Goal: Transaction & Acquisition: Purchase product/service

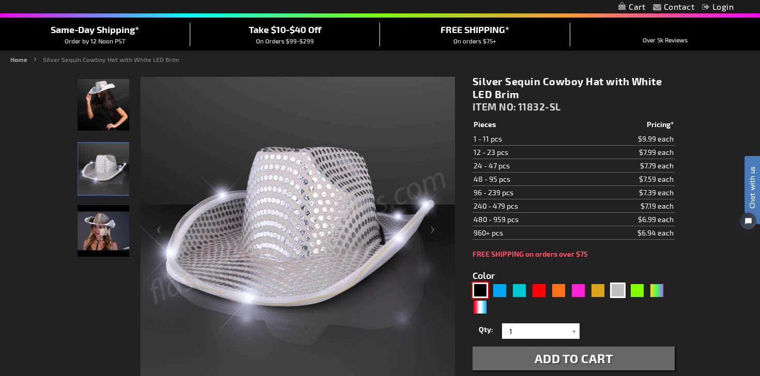
click at [484, 292] on div "Black" at bounding box center [481, 291] width 16 height 16
type input "5631"
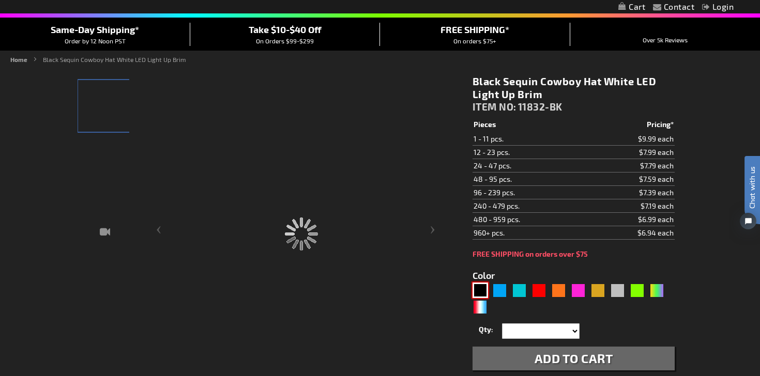
type input "11832-BK"
type input "Customize - Black Sequin Cowboy Hat White LED Light Up Brim - ITEM NO: 11832-BK"
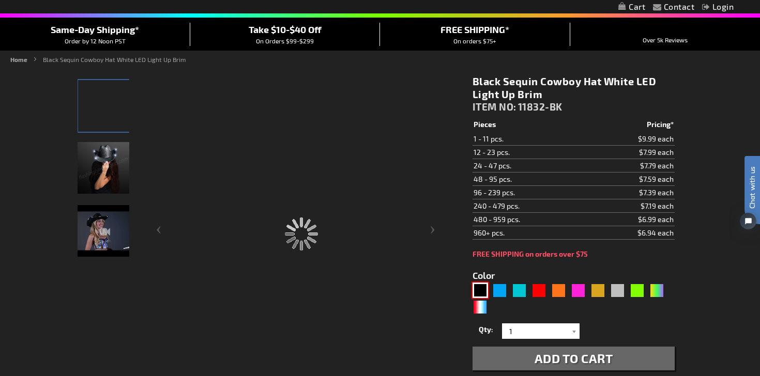
scroll to position [96, 0]
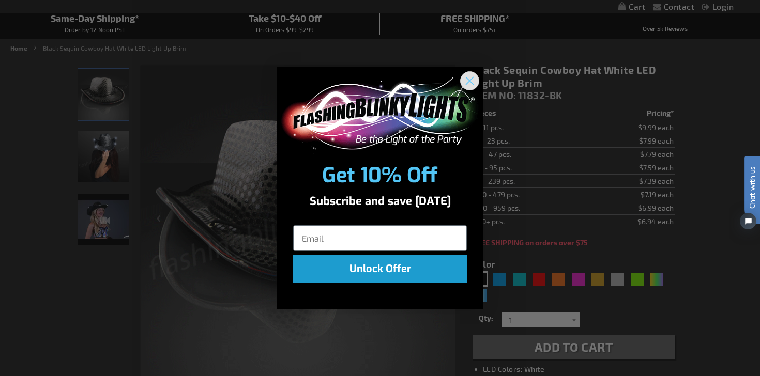
click at [473, 84] on icon "Close dialog" at bounding box center [470, 81] width 18 height 18
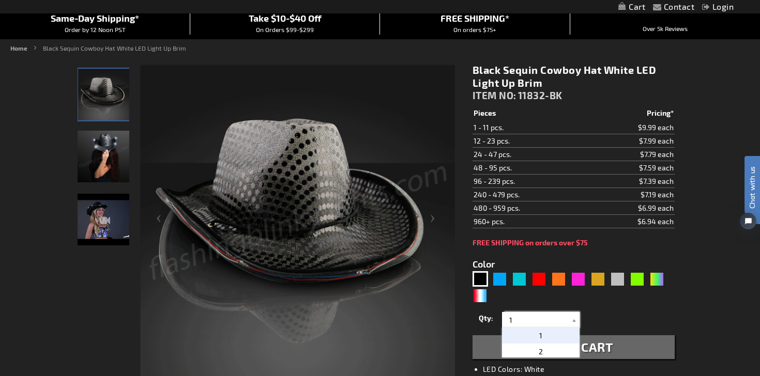
click at [524, 315] on input "1" at bounding box center [542, 320] width 75 height 16
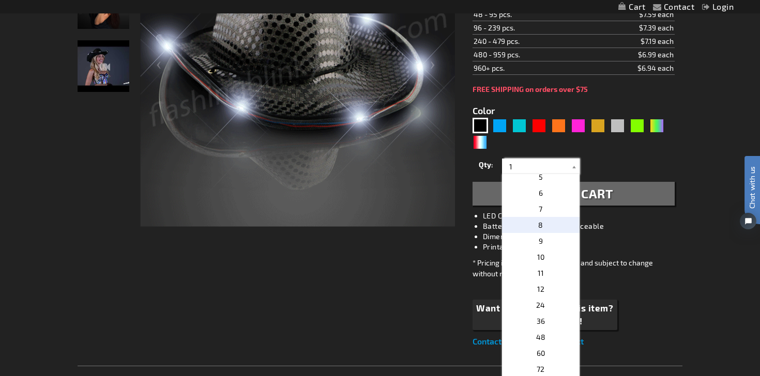
scroll to position [295, 0]
click at [550, 223] on p "132" at bounding box center [541, 224] width 78 height 16
type input "132"
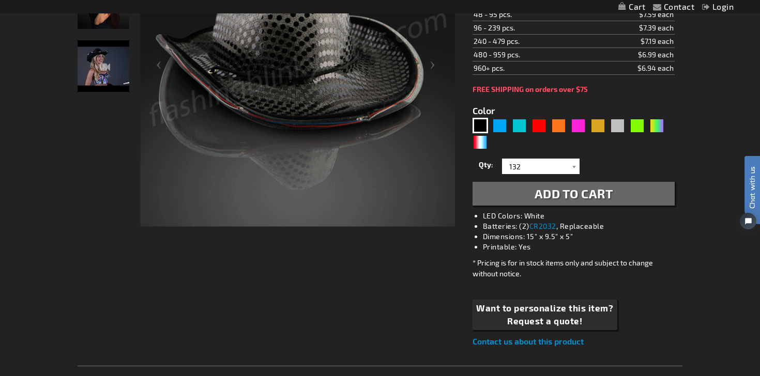
click at [578, 203] on button "Add to Cart" at bounding box center [574, 194] width 202 height 24
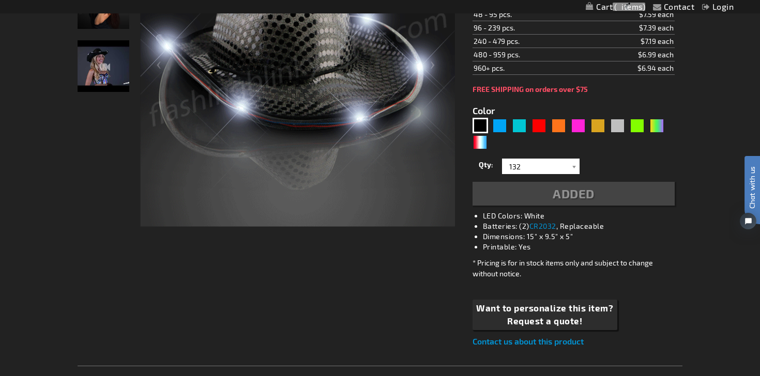
scroll to position [273, 0]
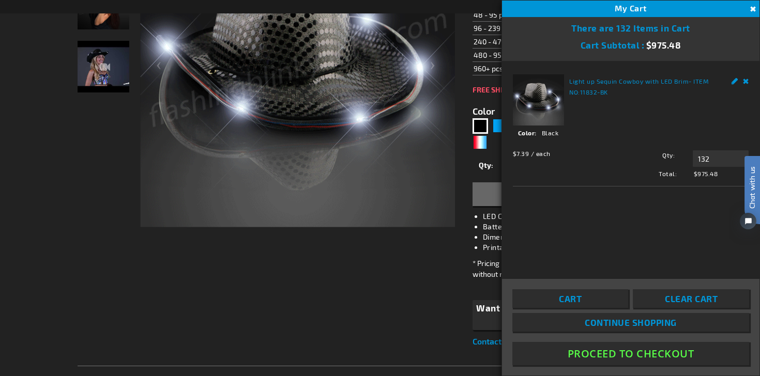
click at [420, 266] on div "Checkout as a new customer Creating an account has many benefits: See order and…" at bounding box center [380, 380] width 605 height 954
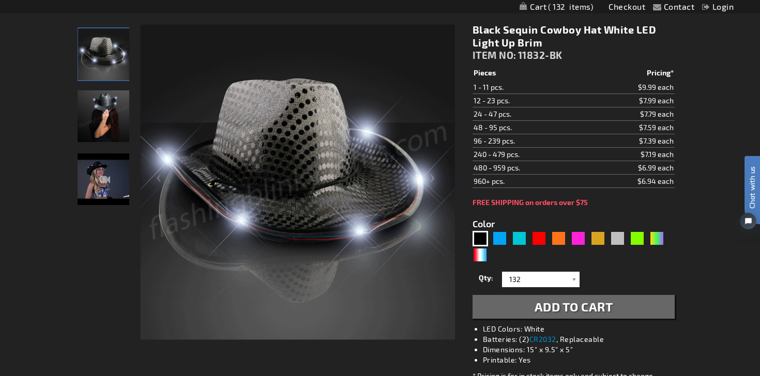
scroll to position [163, 0]
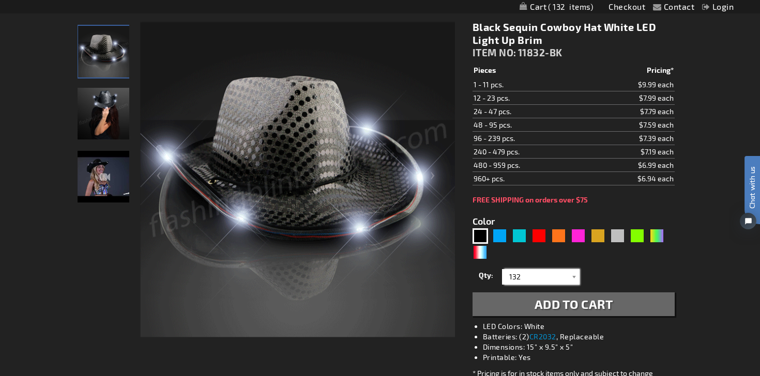
click at [553, 271] on input "132" at bounding box center [542, 277] width 75 height 16
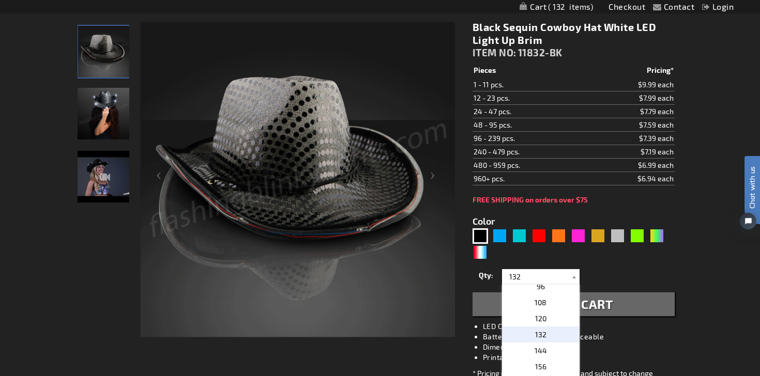
click at [615, 262] on form "Color 5631" at bounding box center [574, 260] width 202 height 112
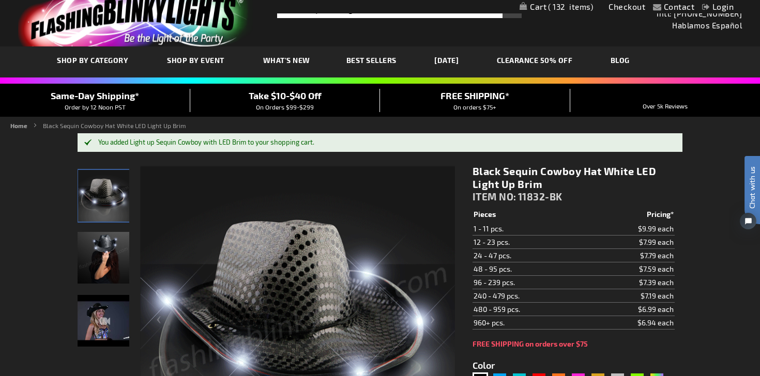
scroll to position [23, 0]
